Goal: Transaction & Acquisition: Download file/media

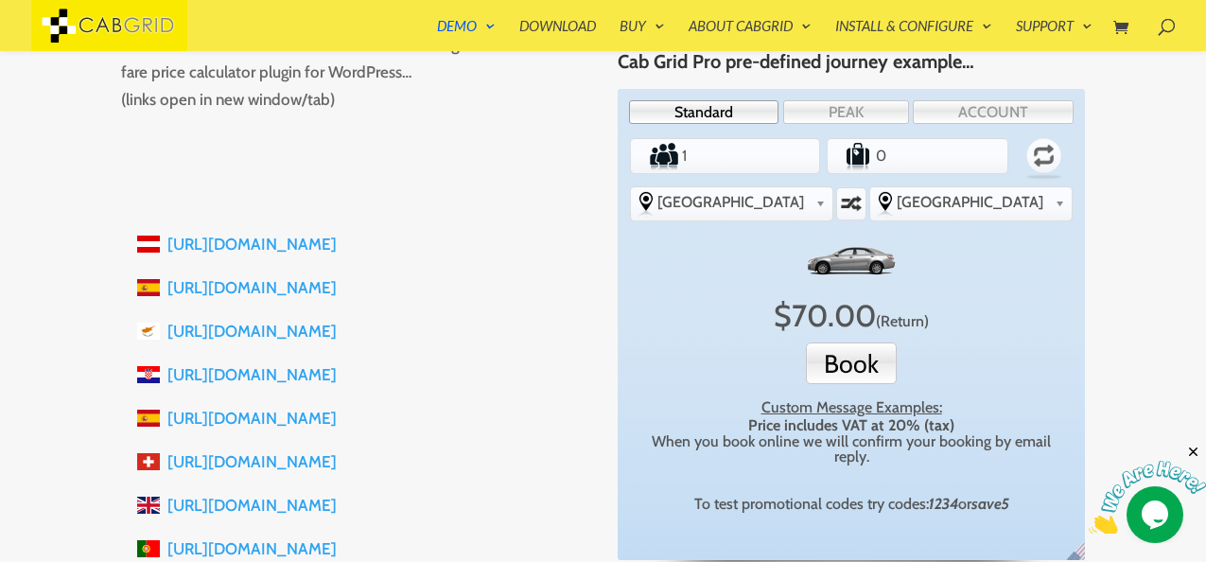
scroll to position [303, 0]
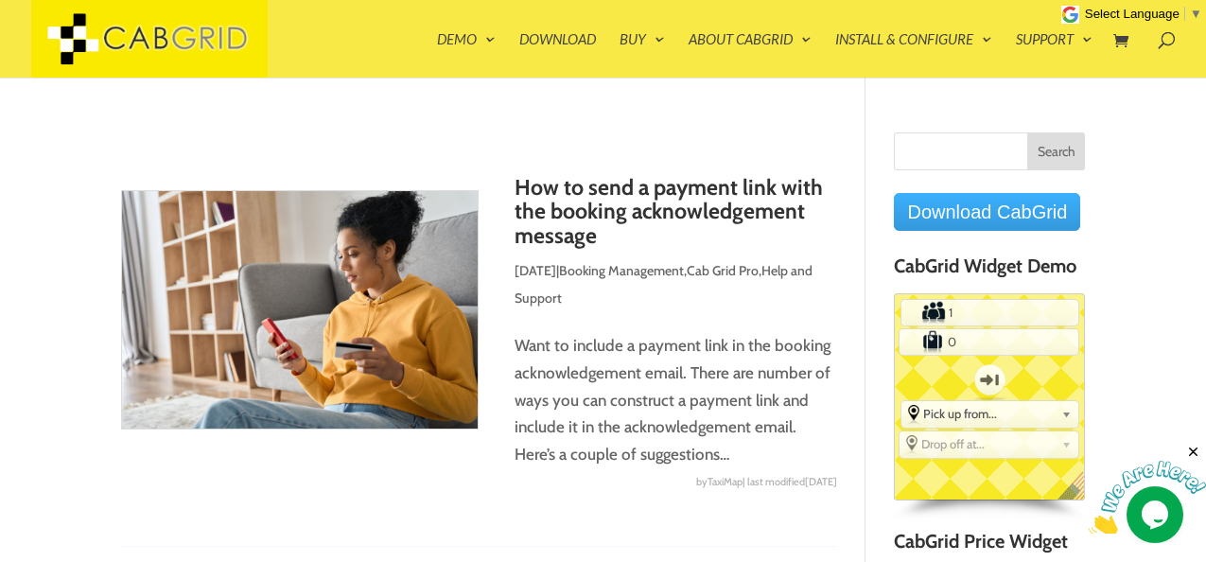
click at [983, 218] on link "Download CabGrid" at bounding box center [987, 212] width 186 height 38
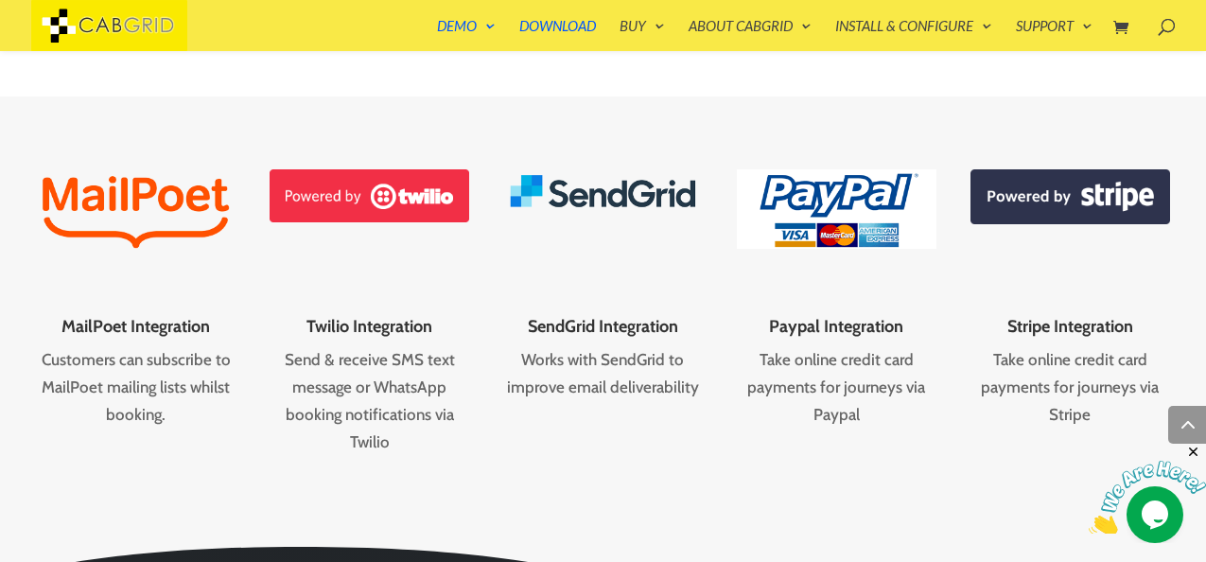
scroll to position [2645, 0]
